Goal: Book appointment/travel/reservation

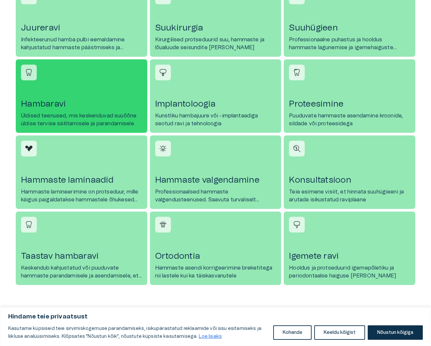
scroll to position [325, 1]
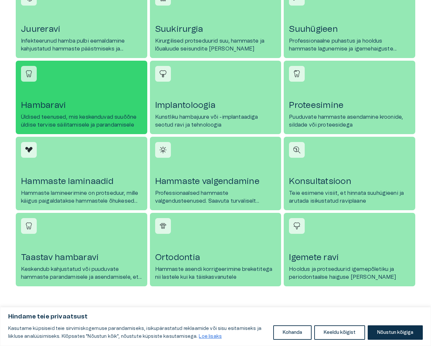
click at [48, 104] on h4 "Hambaravi" at bounding box center [81, 105] width 121 height 10
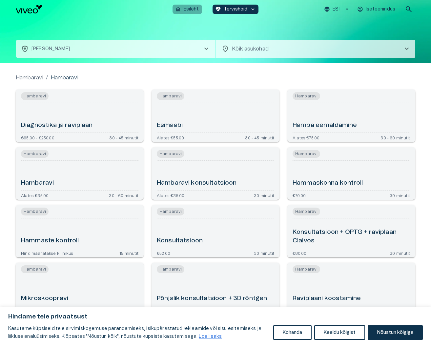
click at [189, 8] on p "Esileht" at bounding box center [191, 9] width 15 height 7
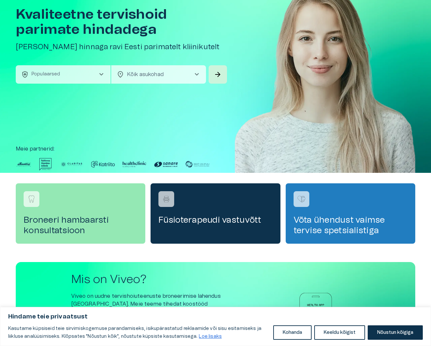
scroll to position [38, 0]
click at [198, 73] on span "chevron_right" at bounding box center [197, 74] width 8 height 8
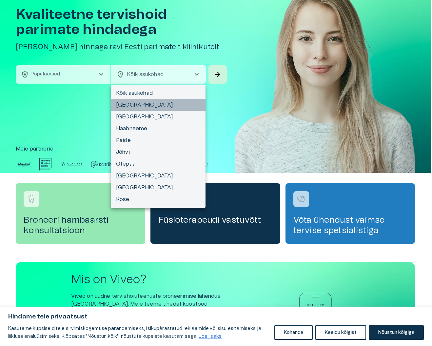
click at [131, 105] on li "[GEOGRAPHIC_DATA]" at bounding box center [158, 105] width 95 height 12
type input "**********"
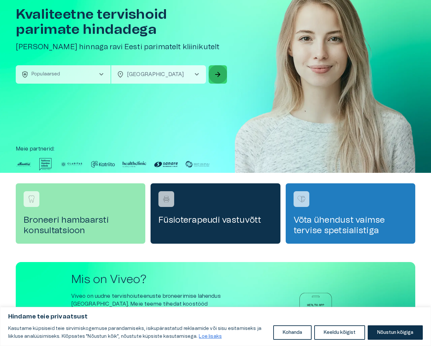
click at [217, 71] on span "arrow_forward" at bounding box center [218, 74] width 8 height 8
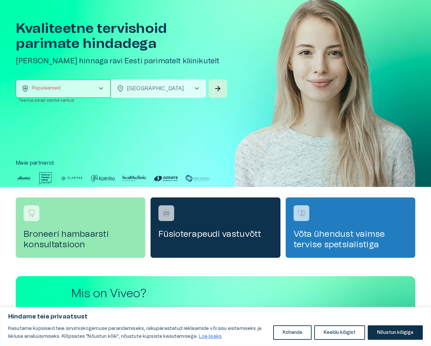
scroll to position [24, 0]
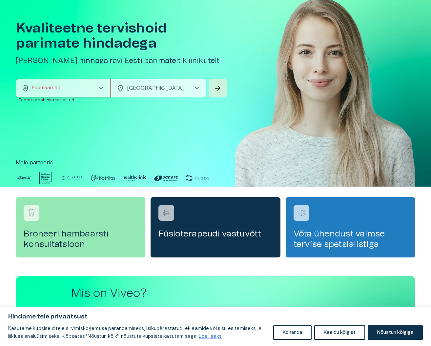
click at [196, 87] on span "chevron_right" at bounding box center [197, 88] width 8 height 8
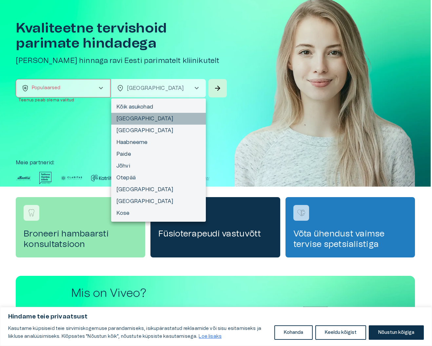
click at [130, 118] on li "[GEOGRAPHIC_DATA]" at bounding box center [158, 119] width 95 height 12
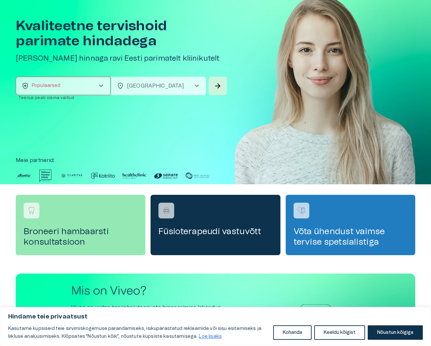
click at [197, 89] on span "chevron_right" at bounding box center [197, 86] width 8 height 8
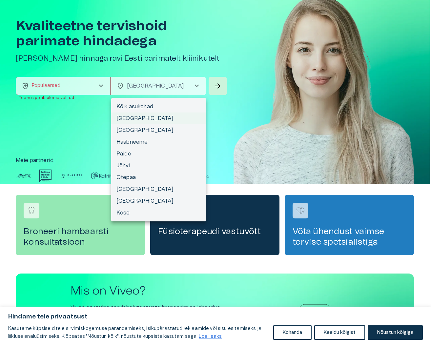
scroll to position [24, 0]
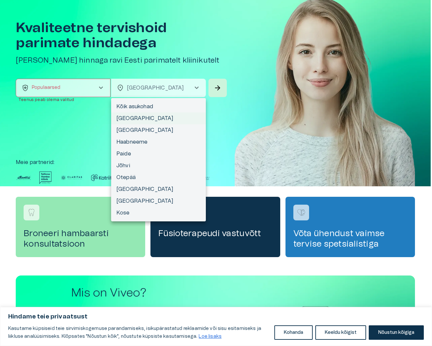
click at [267, 107] on div at bounding box center [216, 173] width 432 height 346
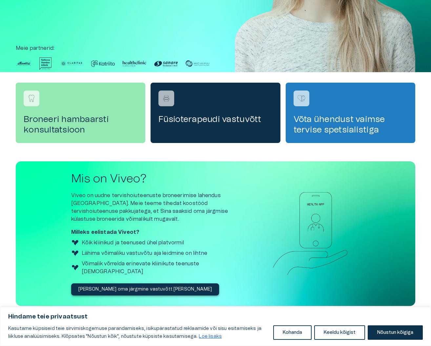
scroll to position [138, 0]
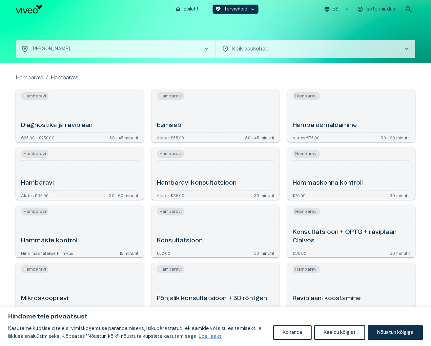
scroll to position [1, 0]
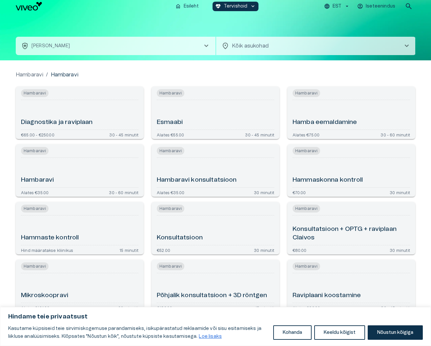
click at [45, 47] on p "[PERSON_NAME]" at bounding box center [50, 46] width 38 height 7
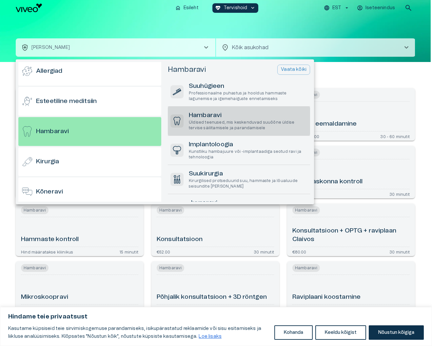
scroll to position [1, 0]
click at [401, 329] on button "Nõustun kõigiga" at bounding box center [396, 332] width 55 height 14
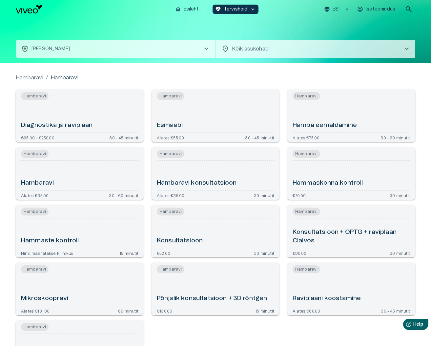
click at [207, 50] on span "chevron_right" at bounding box center [206, 49] width 8 height 8
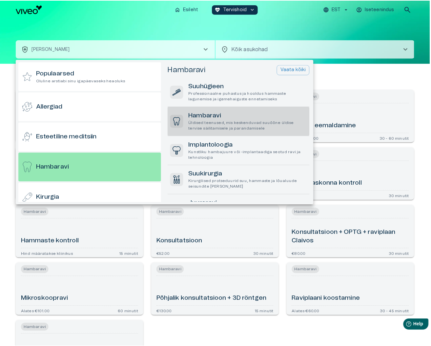
scroll to position [35, 0]
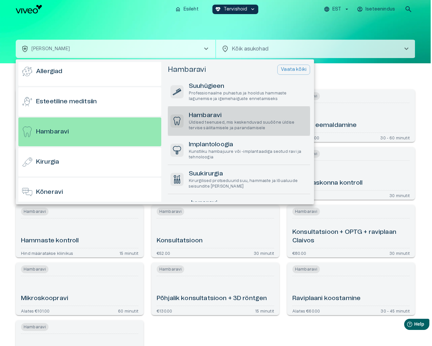
click at [213, 121] on p "Üldised teenused, mis keskenduvad suuõõne üldise tervise säilitamisele ja paran…" at bounding box center [248, 125] width 119 height 11
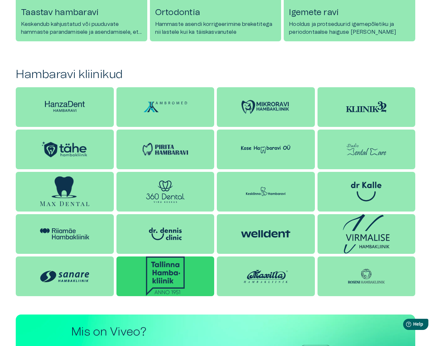
scroll to position [569, 0]
click at [172, 272] on img at bounding box center [165, 275] width 39 height 39
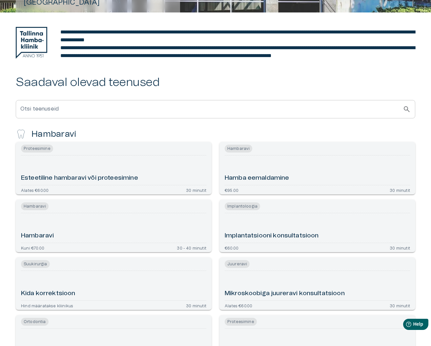
scroll to position [120, 0]
click at [49, 240] on h6 "Hambaravi" at bounding box center [37, 235] width 33 height 9
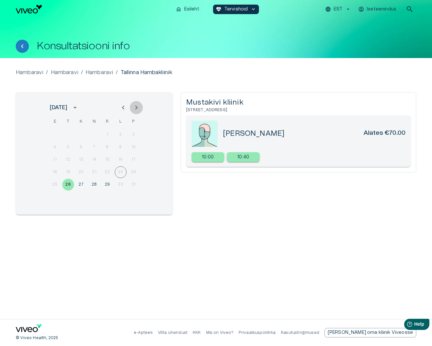
click at [137, 107] on icon "Next month" at bounding box center [136, 108] width 8 height 8
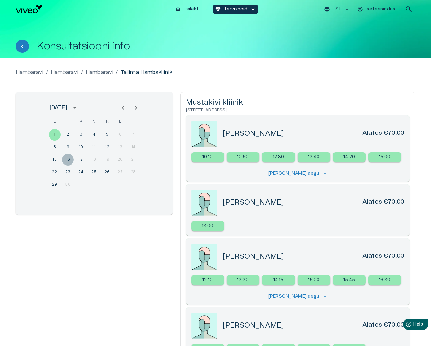
click at [68, 159] on button "16" at bounding box center [68, 160] width 12 height 12
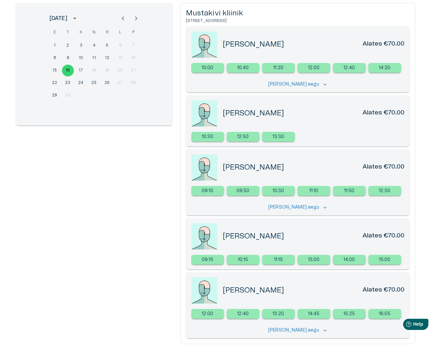
scroll to position [87, 0]
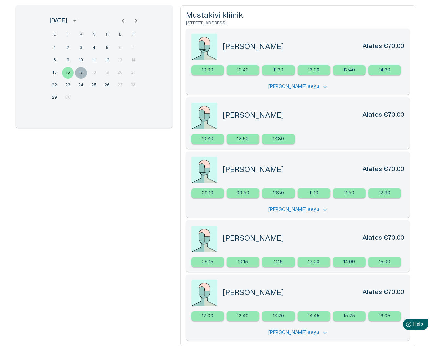
click at [82, 72] on button "17" at bounding box center [81, 73] width 12 height 12
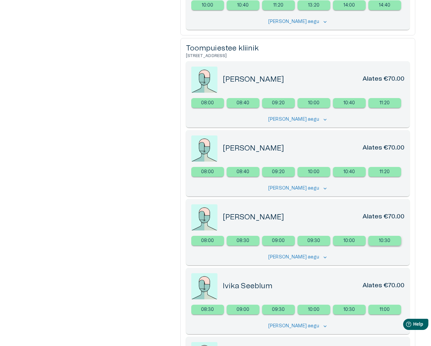
scroll to position [294, 0]
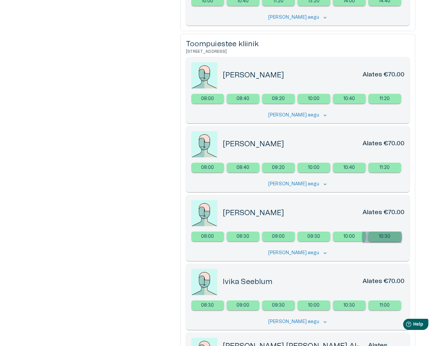
click at [382, 236] on p "10:30" at bounding box center [385, 236] width 12 height 7
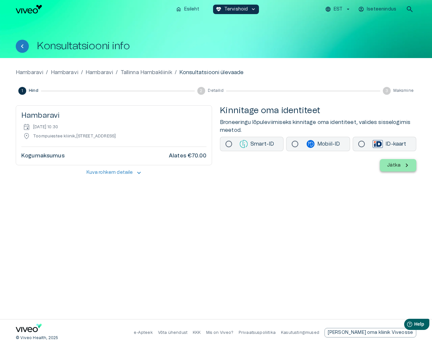
scroll to position [0, 0]
click at [188, 333] on p "Võta ühendust" at bounding box center [173, 333] width 30 height 6
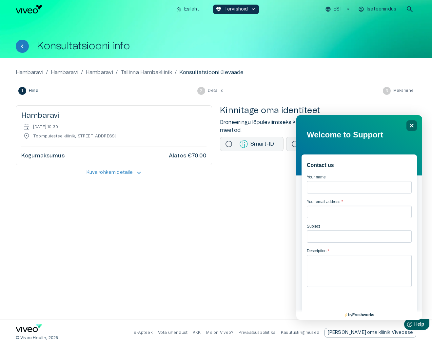
scroll to position [0, 0]
click at [410, 125] on icon "Close" at bounding box center [411, 125] width 5 height 5
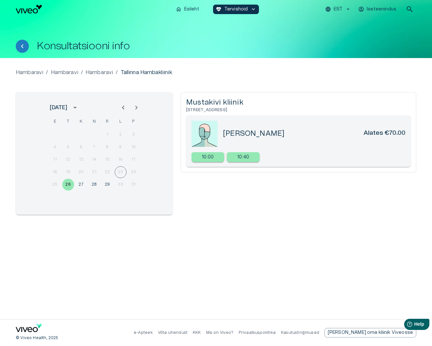
click at [151, 73] on p "Tallinna Hambakliinik" at bounding box center [146, 73] width 51 height 8
click at [339, 8] on p "EST" at bounding box center [338, 9] width 9 height 7
click at [314, 30] on div at bounding box center [216, 173] width 432 height 346
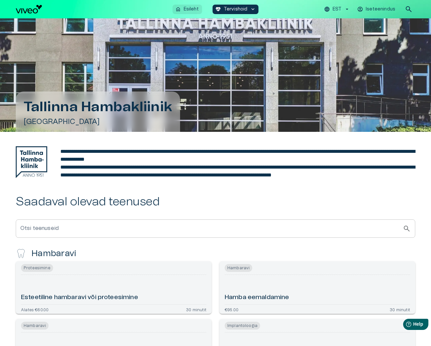
scroll to position [-1, 0]
click at [190, 8] on p "Esileht" at bounding box center [191, 9] width 15 height 7
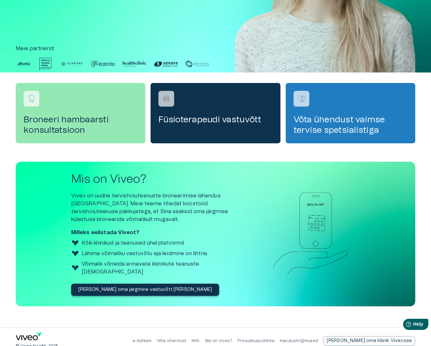
scroll to position [138, 0]
click at [27, 332] on icon "Navigate to home page" at bounding box center [29, 336] width 26 height 9
click at [28, 335] on icon "Navigate to home page" at bounding box center [27, 337] width 22 height 5
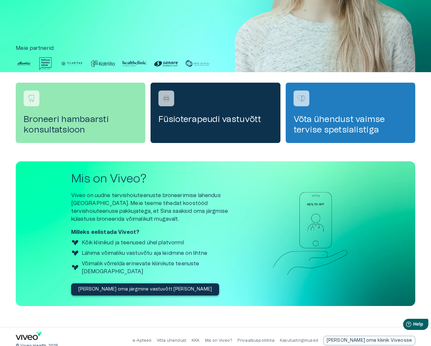
click at [32, 335] on icon "Navigate to home page" at bounding box center [27, 337] width 22 height 5
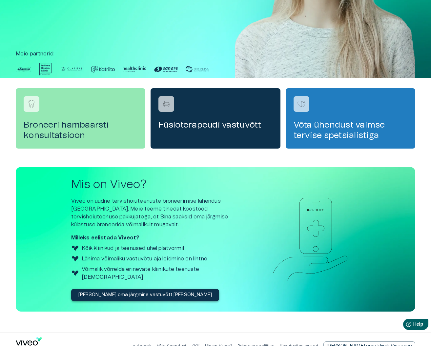
scroll to position [133, 0]
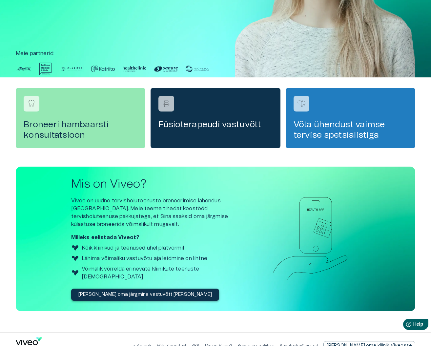
click at [186, 343] on p "Võta ühendust" at bounding box center [172, 346] width 30 height 6
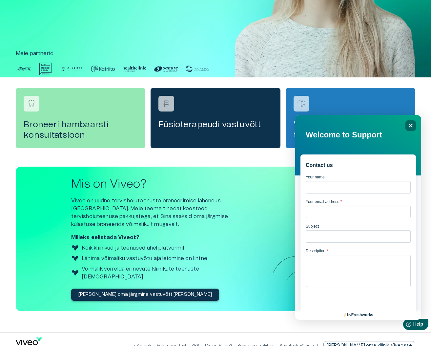
scroll to position [0, 0]
click at [128, 291] on p "[PERSON_NAME] oma järgmine vastuvõtt [PERSON_NAME]" at bounding box center [145, 294] width 134 height 7
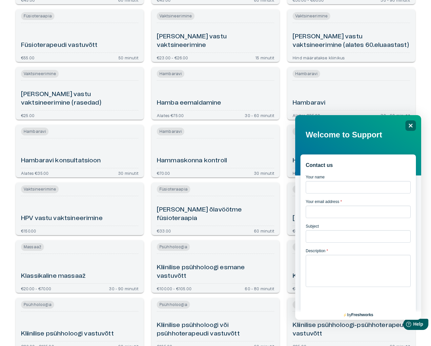
scroll to position [526, 0]
click at [410, 126] on icon at bounding box center [411, 126] width 4 height 4
